Goal: Navigation & Orientation: Find specific page/section

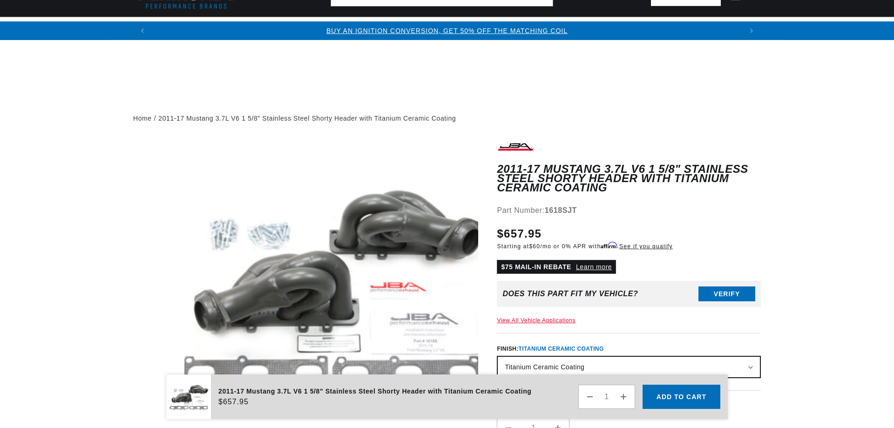
scroll to position [1419, 0]
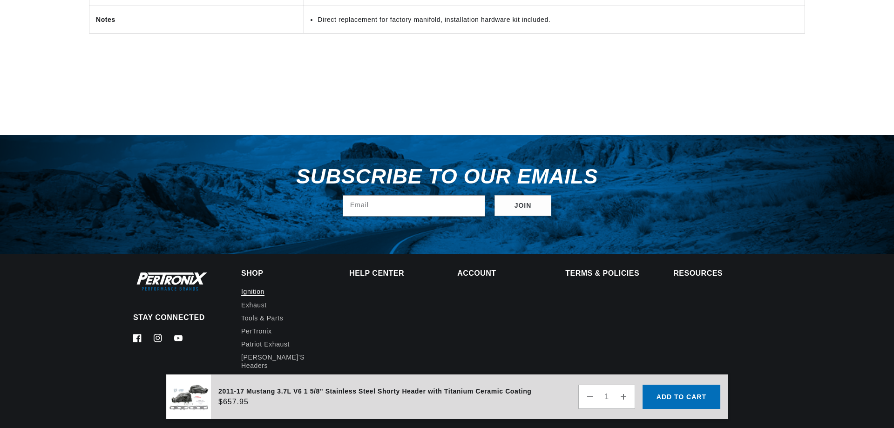
click at [248, 287] on link "Ignition" at bounding box center [252, 292] width 23 height 11
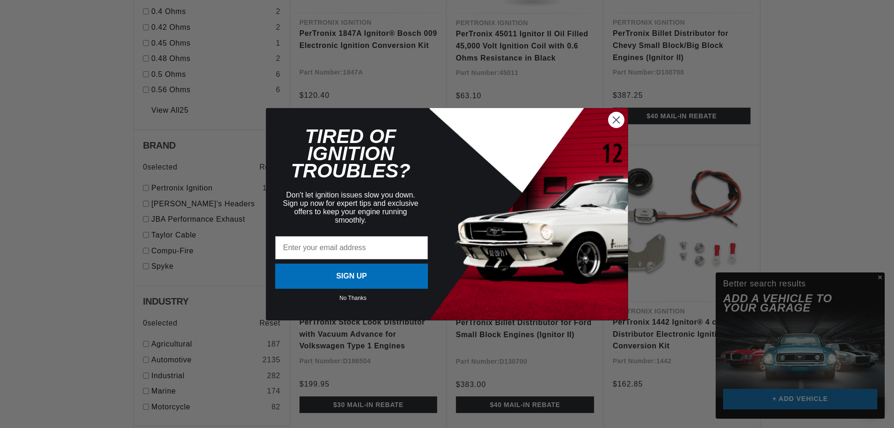
scroll to position [1011, 0]
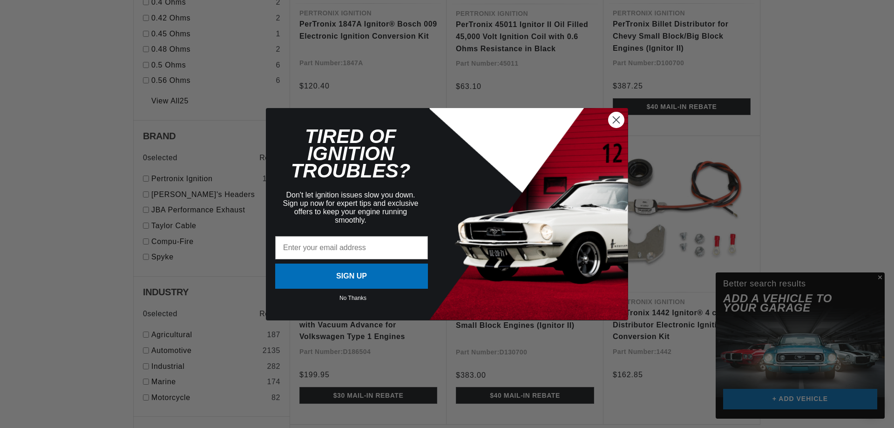
click at [615, 122] on circle "Close dialog" at bounding box center [616, 119] width 15 height 15
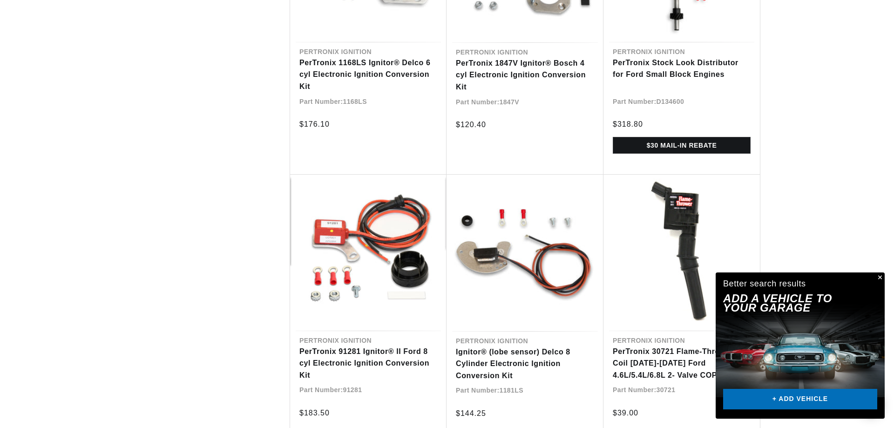
scroll to position [2151, 0]
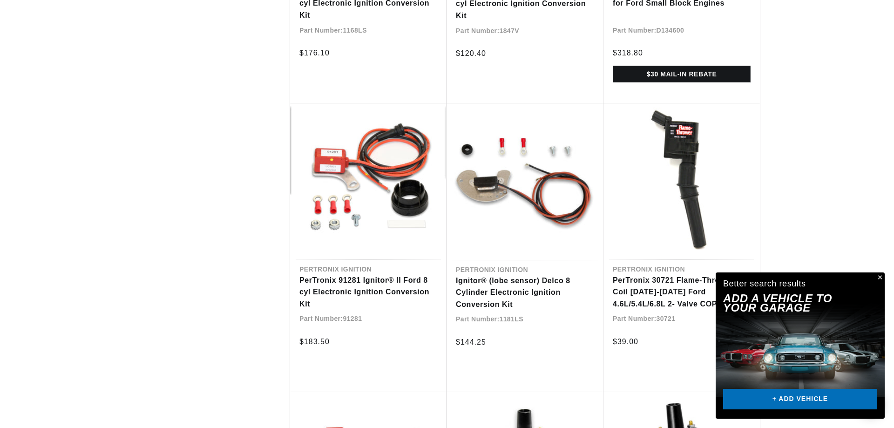
scroll to position [2222, 0]
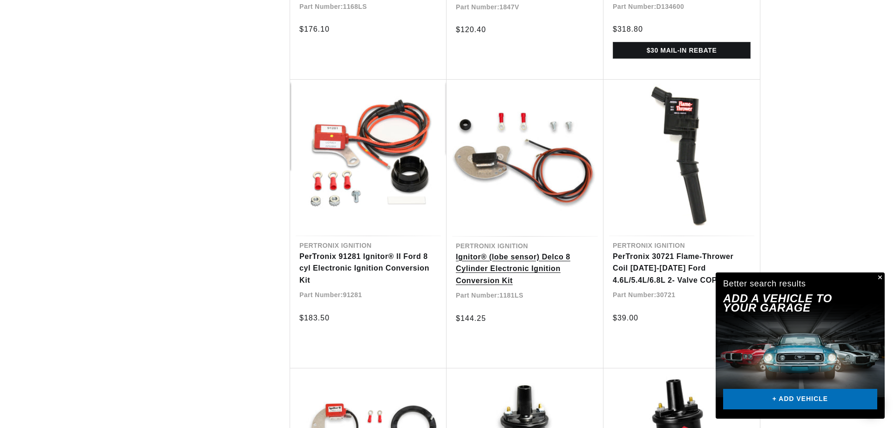
click at [551, 251] on link "Ignitor® (lobe sensor) Delco 8 Cylinder Electronic Ignition Conversion Kit" at bounding box center [525, 269] width 138 height 36
